Goal: Information Seeking & Learning: Learn about a topic

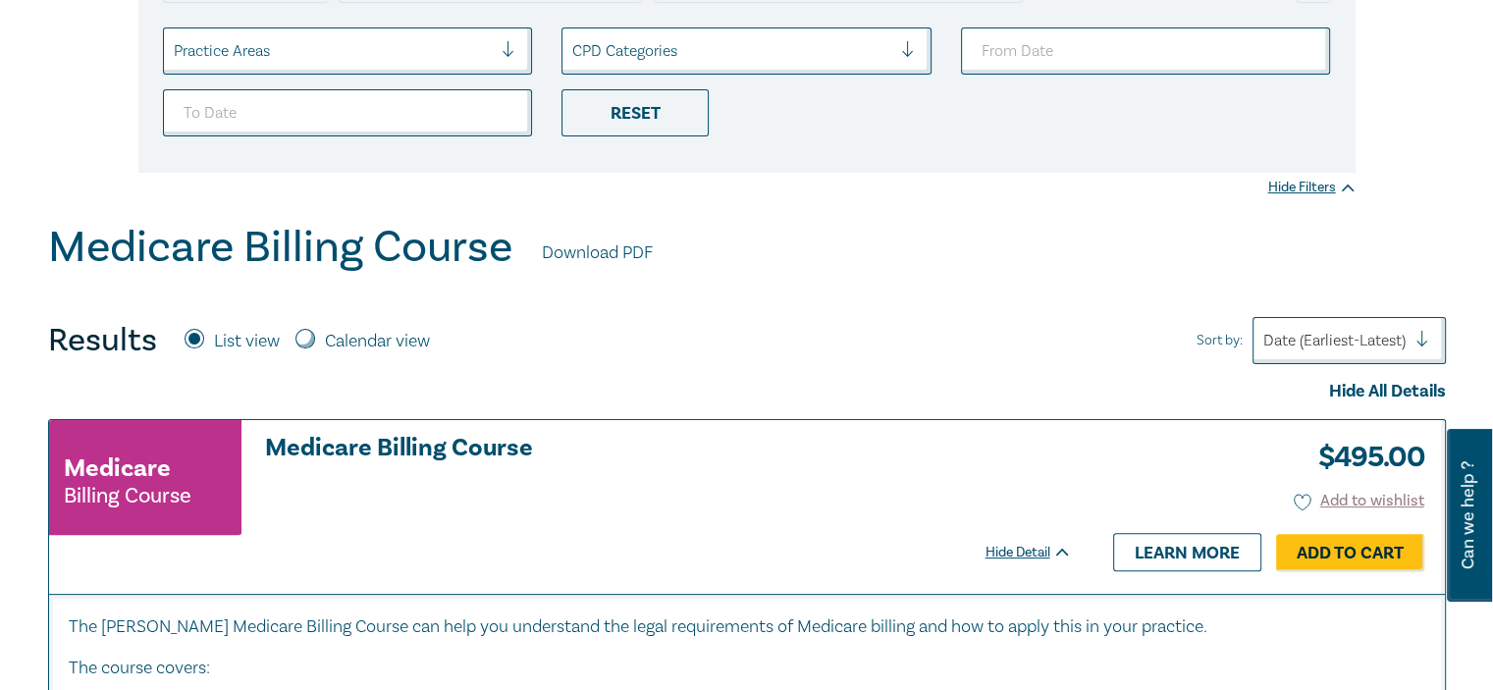
scroll to position [393, 0]
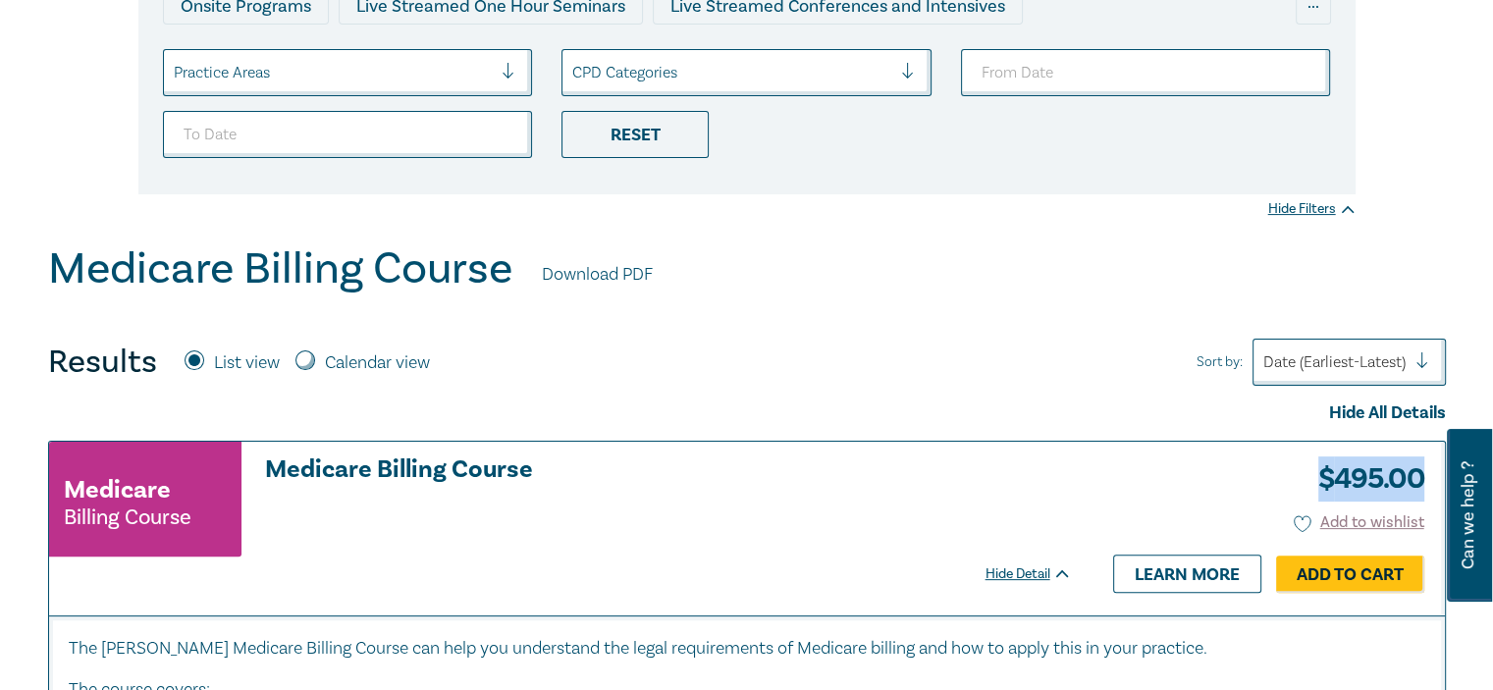
drag, startPoint x: 1310, startPoint y: 484, endPoint x: 1419, endPoint y: 485, distance: 109.0
click at [1419, 485] on h3 "$ 495.00" at bounding box center [1364, 479] width 121 height 45
copy h3 "$ 495.00"
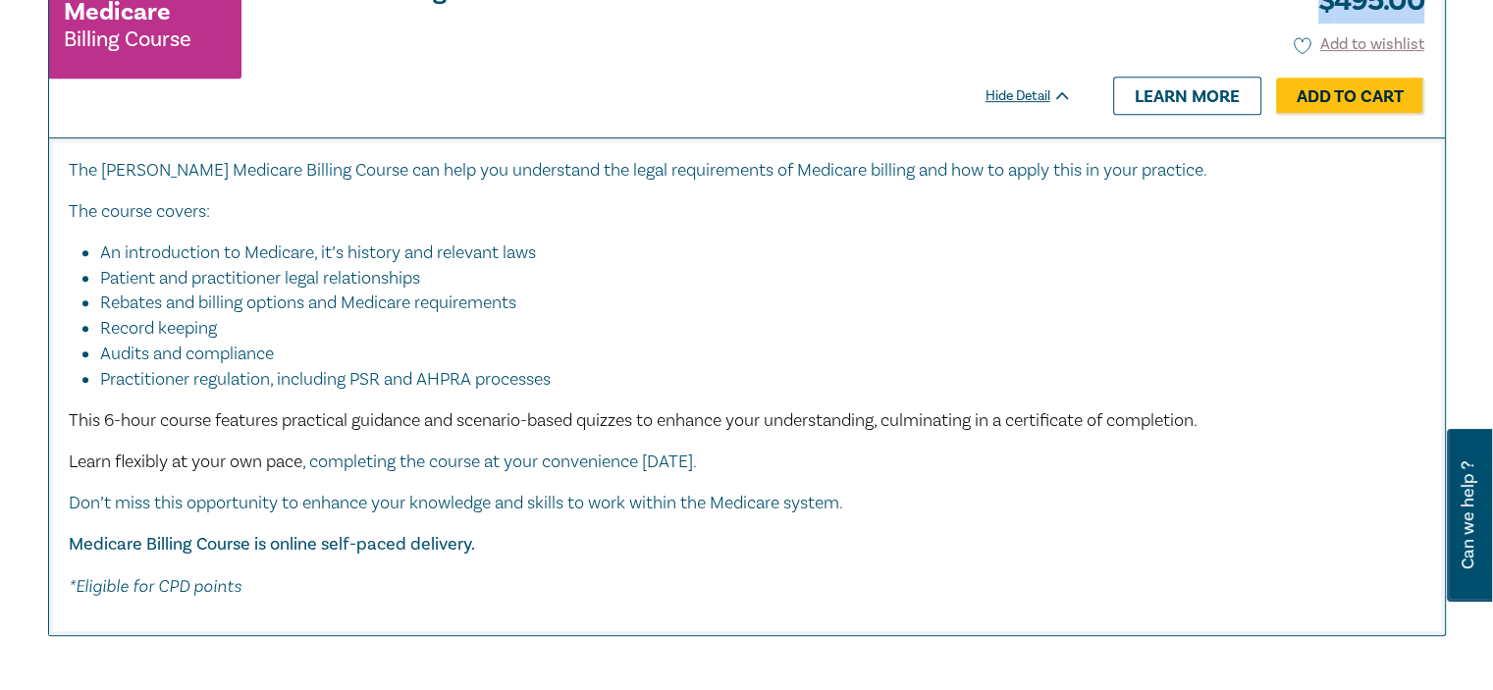
scroll to position [884, 0]
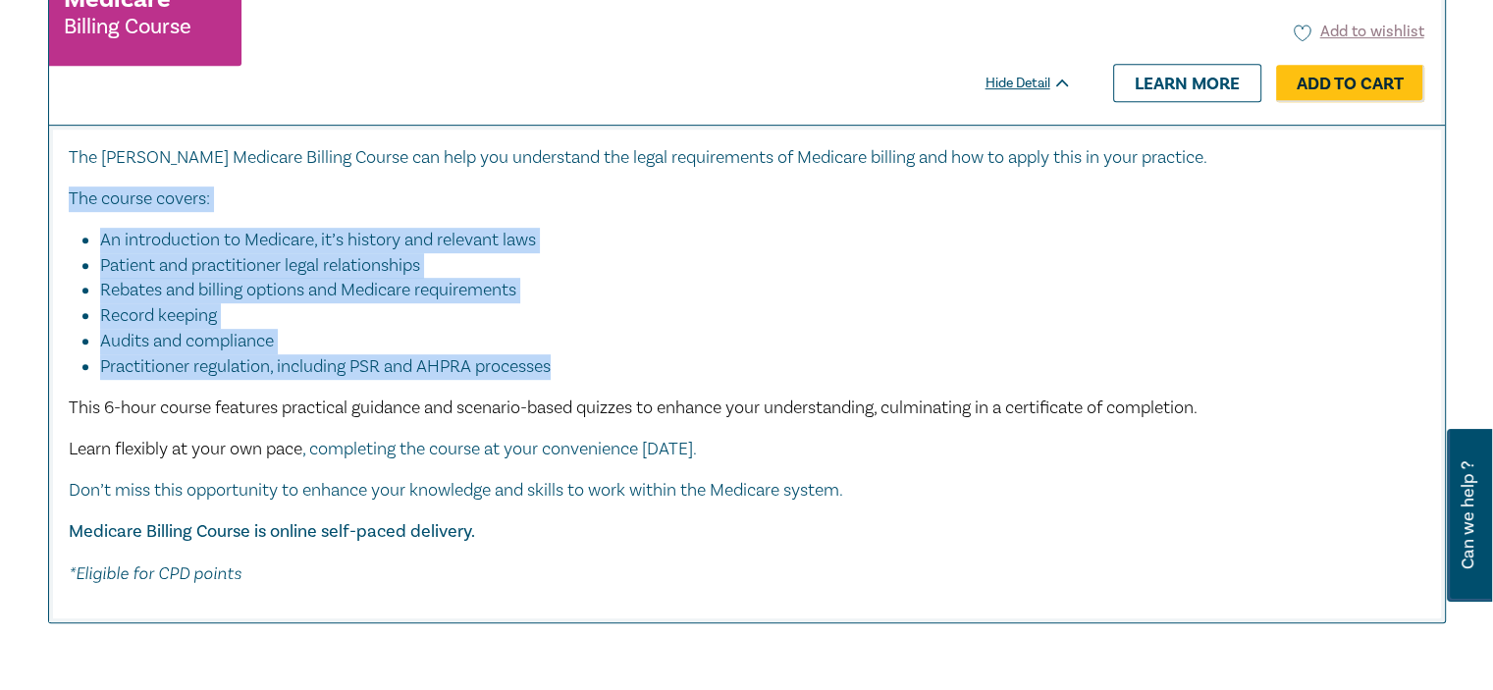
drag, startPoint x: 68, startPoint y: 191, endPoint x: 578, endPoint y: 377, distance: 543.2
click at [578, 377] on div "The [PERSON_NAME] Medicare Billing Course can help you understand the legal req…" at bounding box center [747, 366] width 1357 height 442
copy div "The course covers: An introduction to Medicare, it’s history and relevant laws …"
drag, startPoint x: 68, startPoint y: 404, endPoint x: 785, endPoint y: 454, distance: 719.5
click at [785, 454] on div "The [PERSON_NAME] Medicare Billing Course can help you understand the legal req…" at bounding box center [747, 366] width 1357 height 442
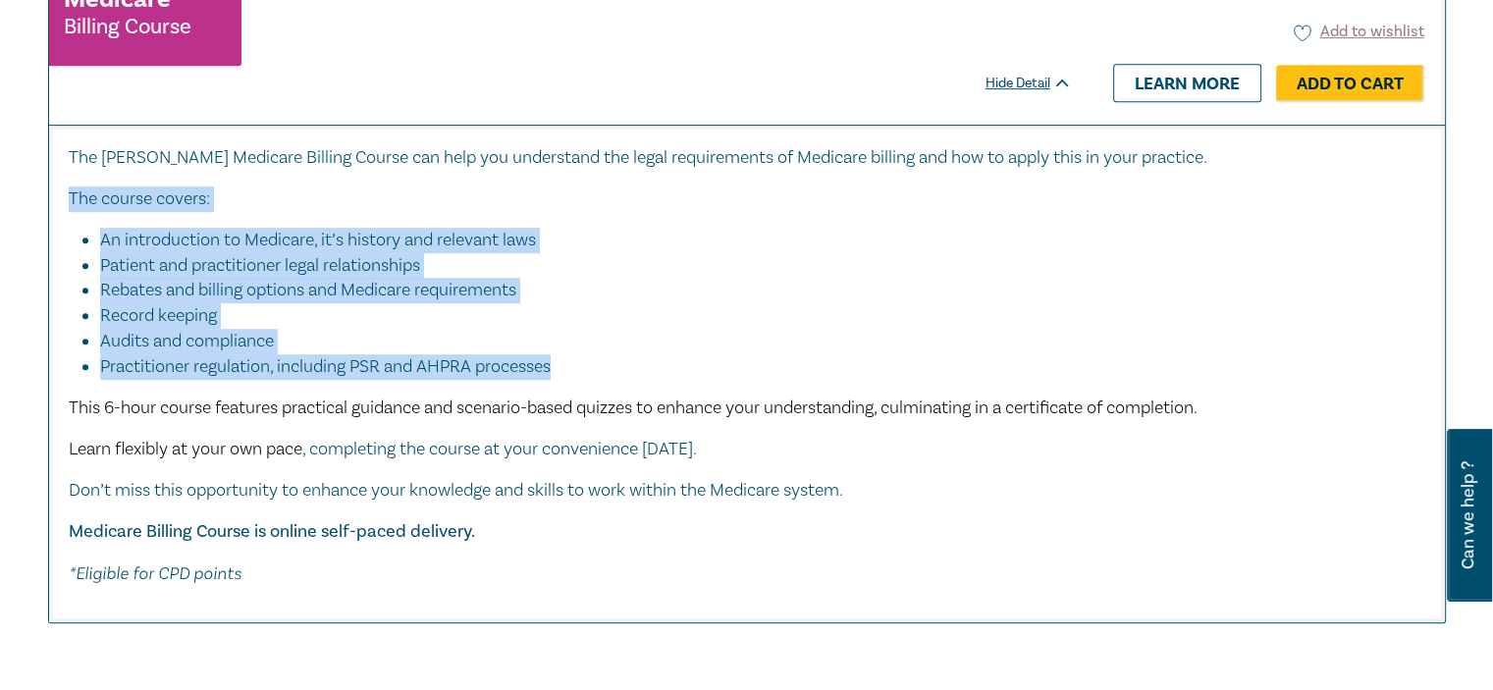
copy div "This 6-hour course features practical guidance and scenario-based quizzes to en…"
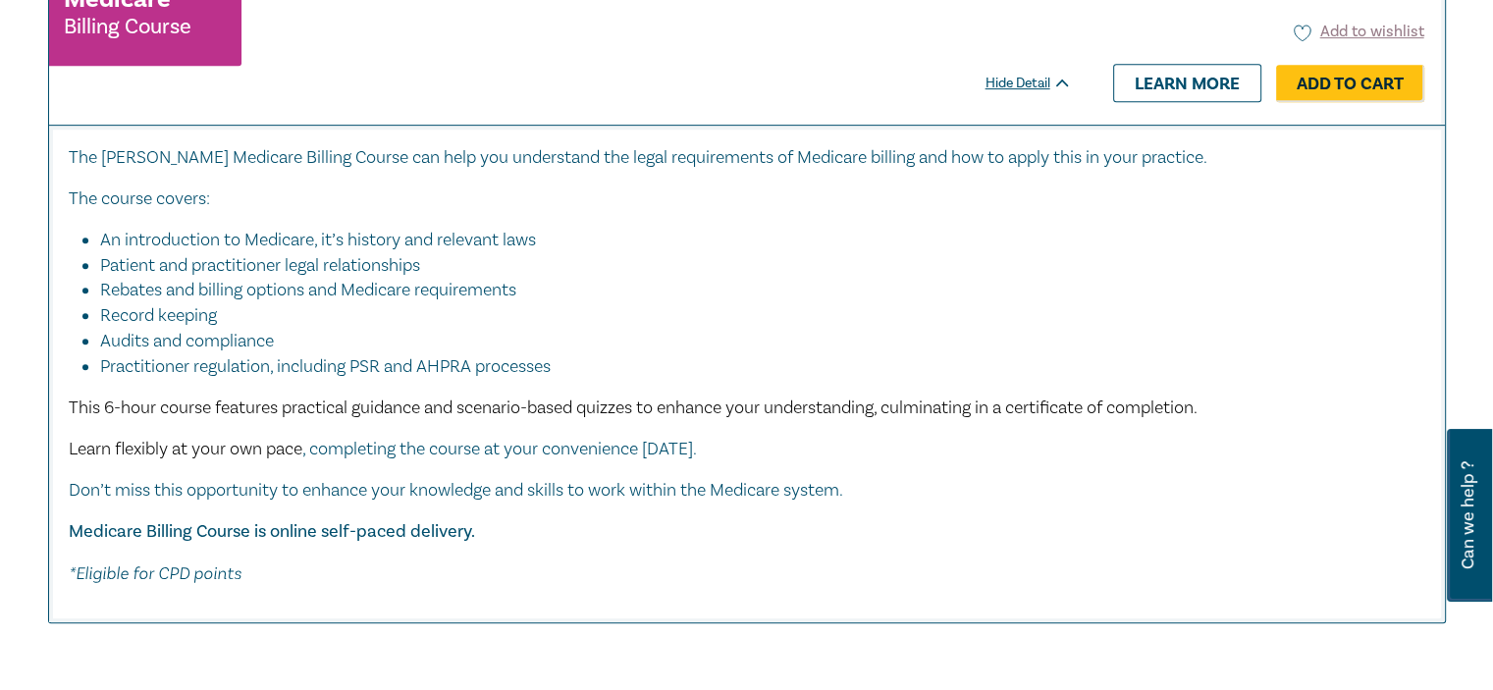
click at [573, 310] on li "Record keeping" at bounding box center [753, 316] width 1306 height 26
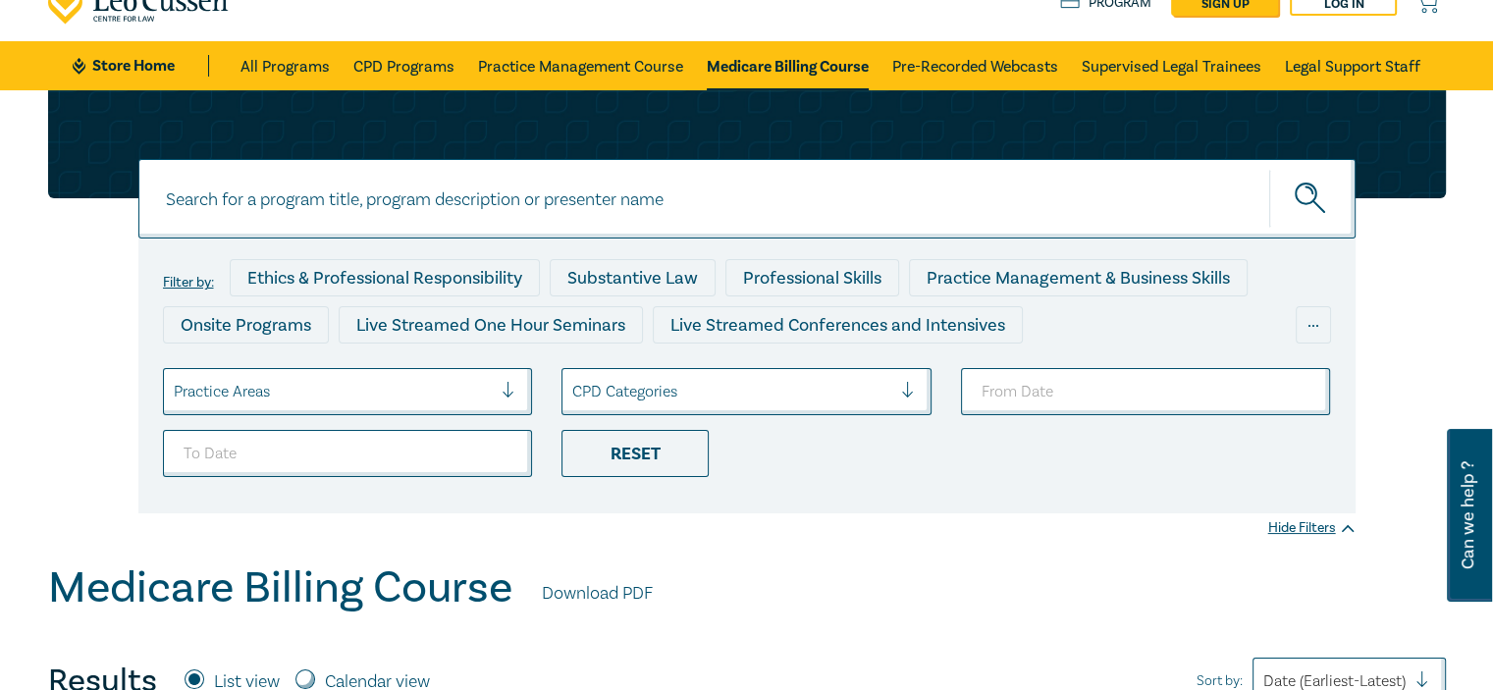
scroll to position [0, 0]
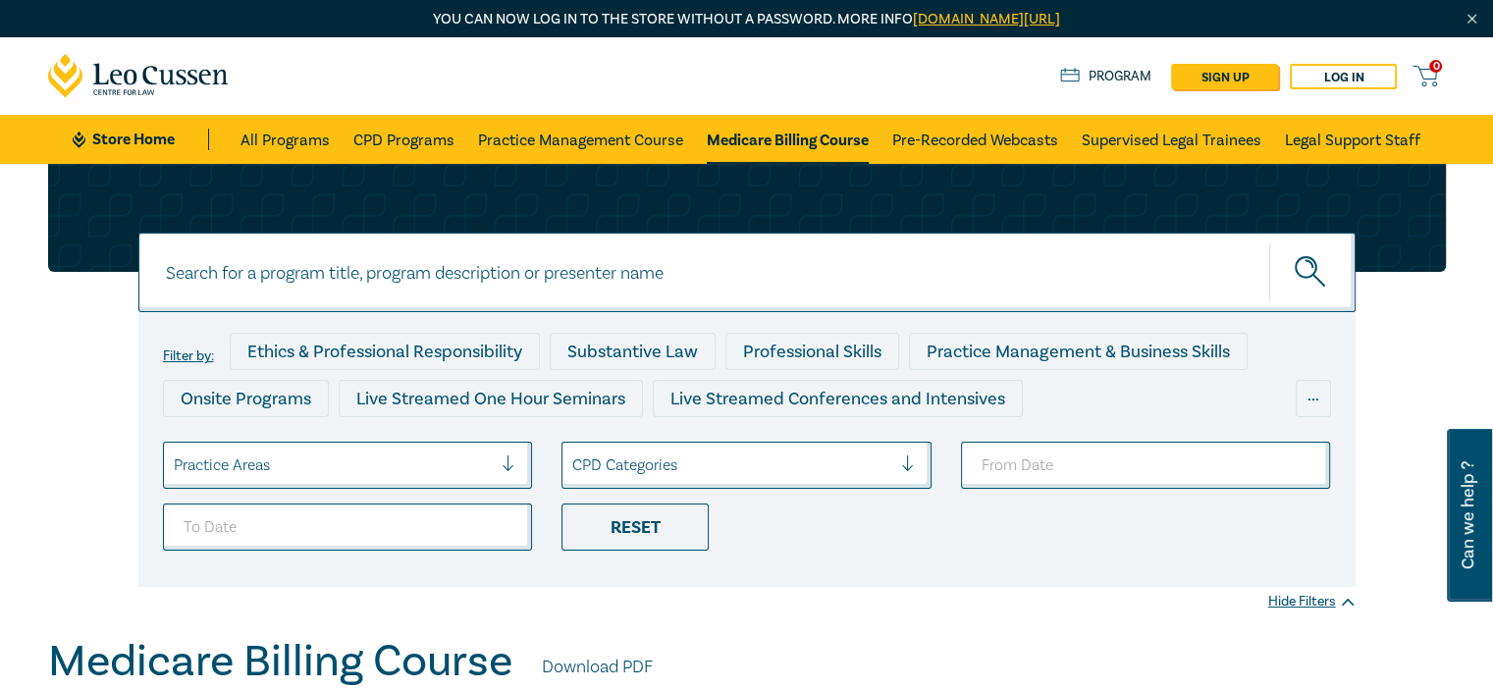
click at [621, 663] on link "Download PDF" at bounding box center [597, 668] width 111 height 26
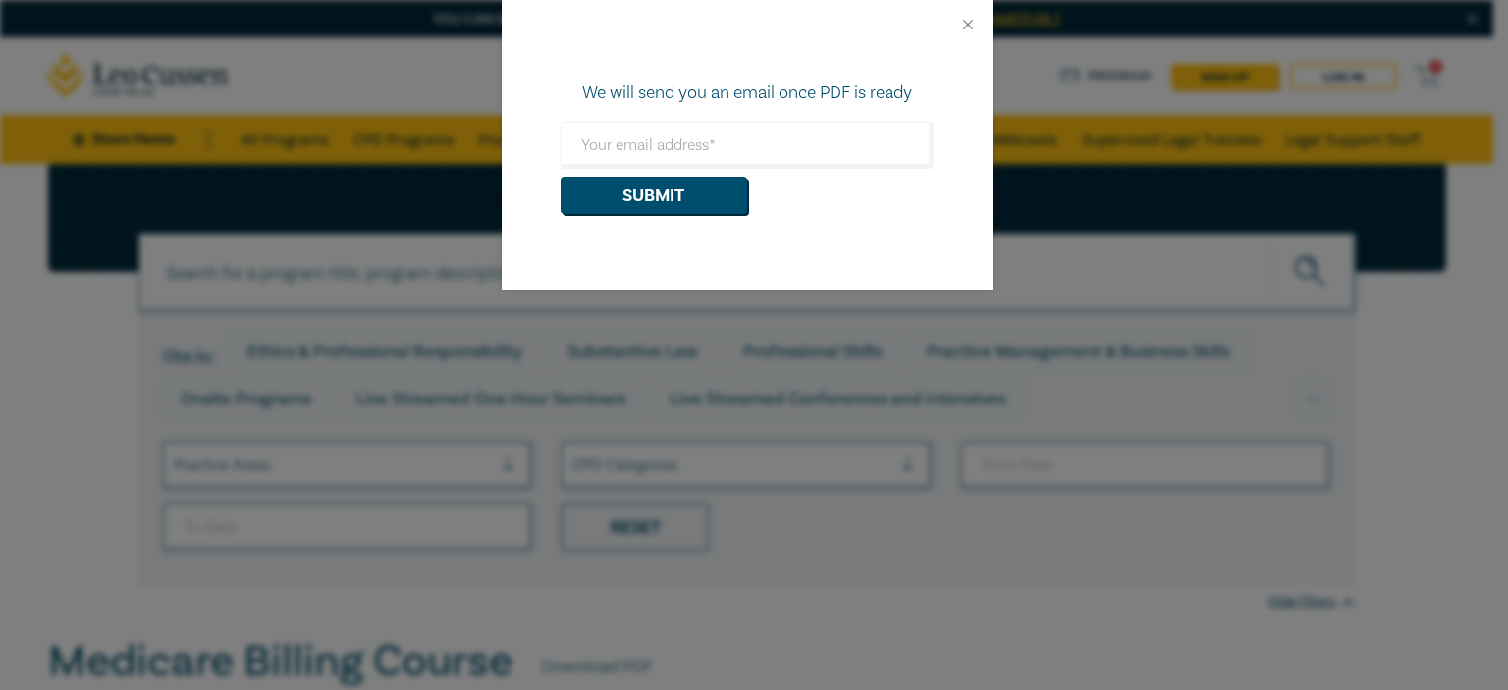
click at [967, 14] on div at bounding box center [747, 24] width 491 height 49
click at [966, 22] on button "Close" at bounding box center [968, 25] width 18 height 18
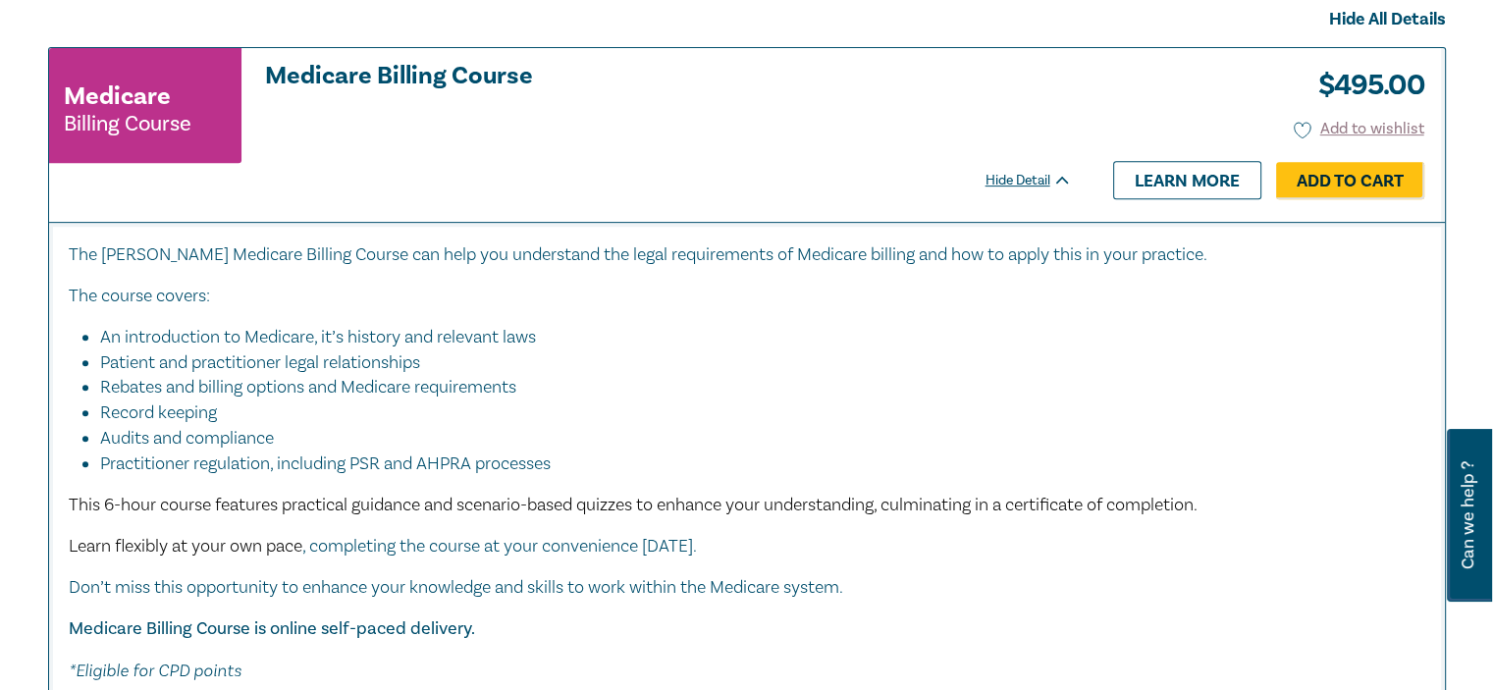
scroll to position [785, 0]
